Goal: Task Accomplishment & Management: Manage account settings

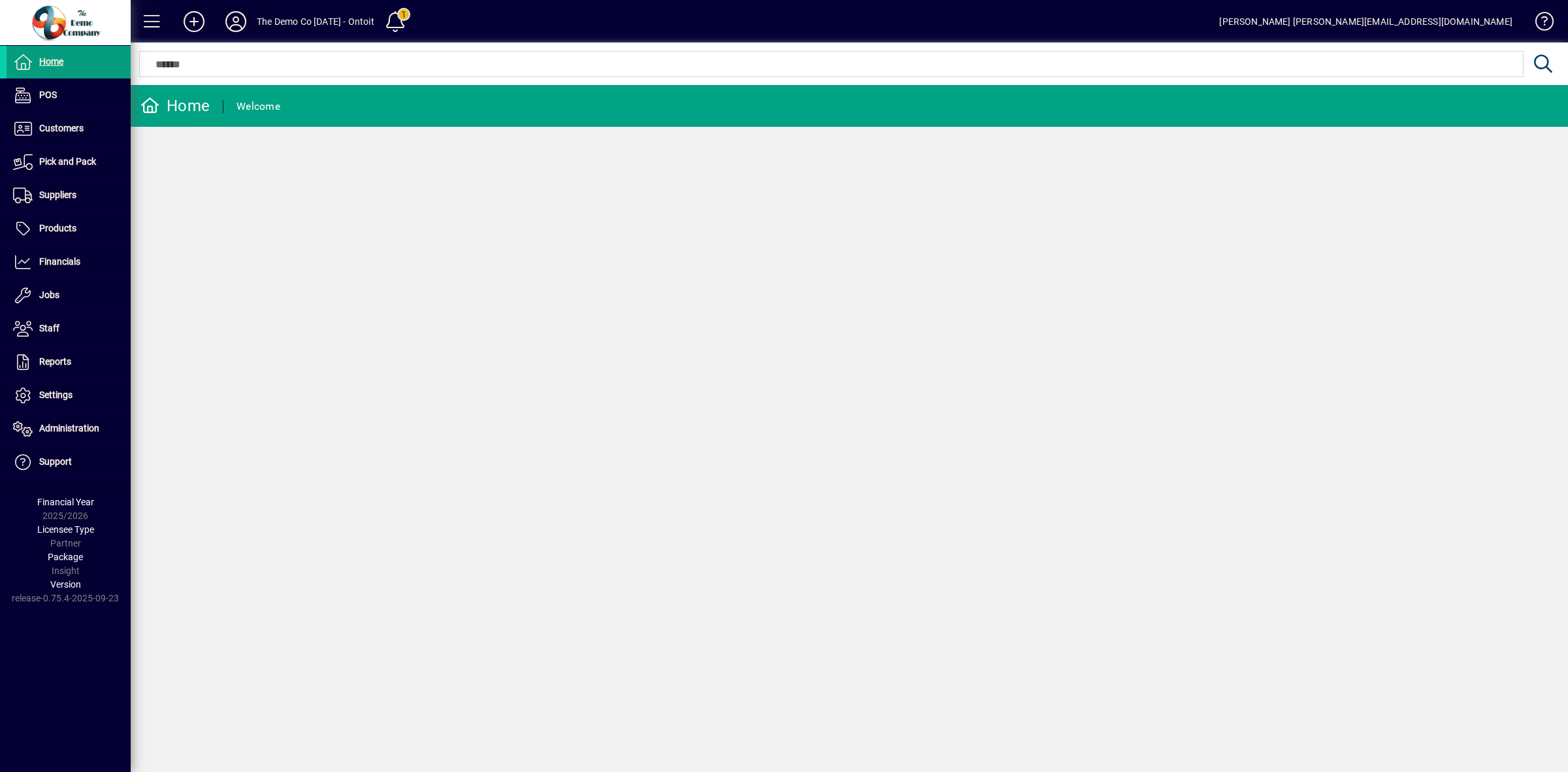
click at [240, 23] on icon at bounding box center [236, 21] width 26 height 21
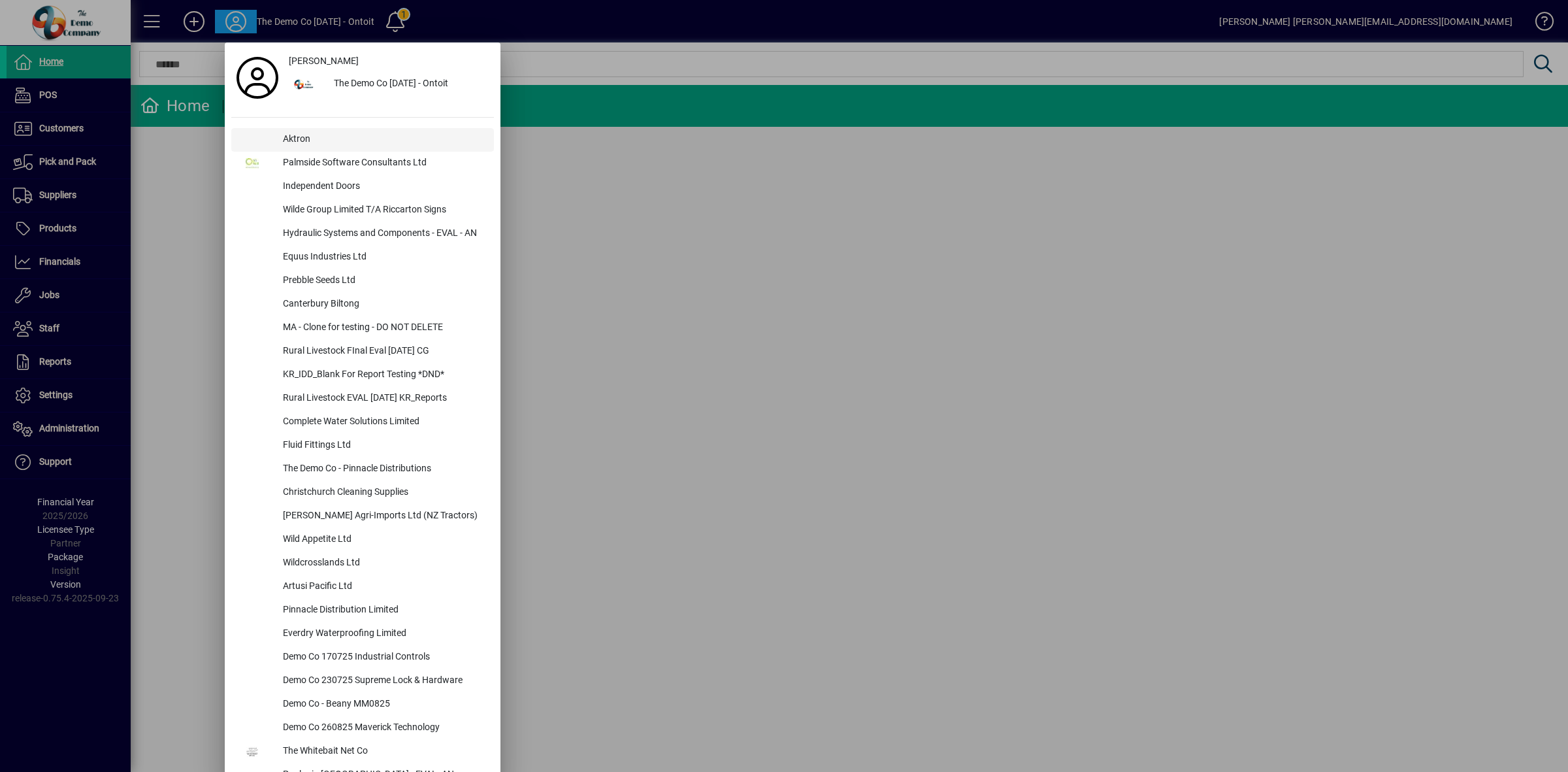
click at [308, 140] on div "Aktron" at bounding box center [383, 140] width 222 height 24
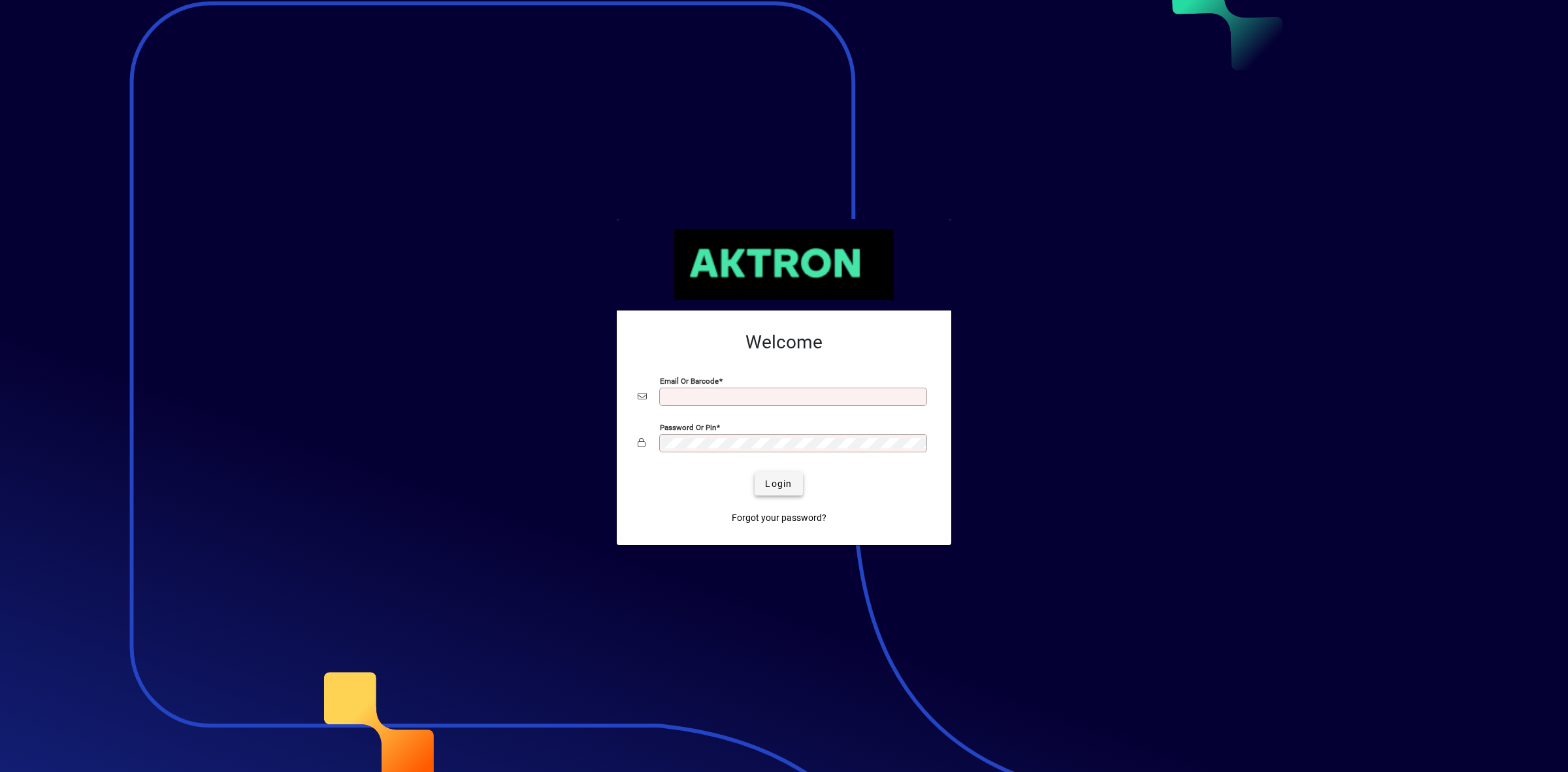
type input "**********"
click at [785, 480] on span "Login" at bounding box center [779, 484] width 27 height 14
